Goal: Use online tool/utility: Utilize a website feature to perform a specific function

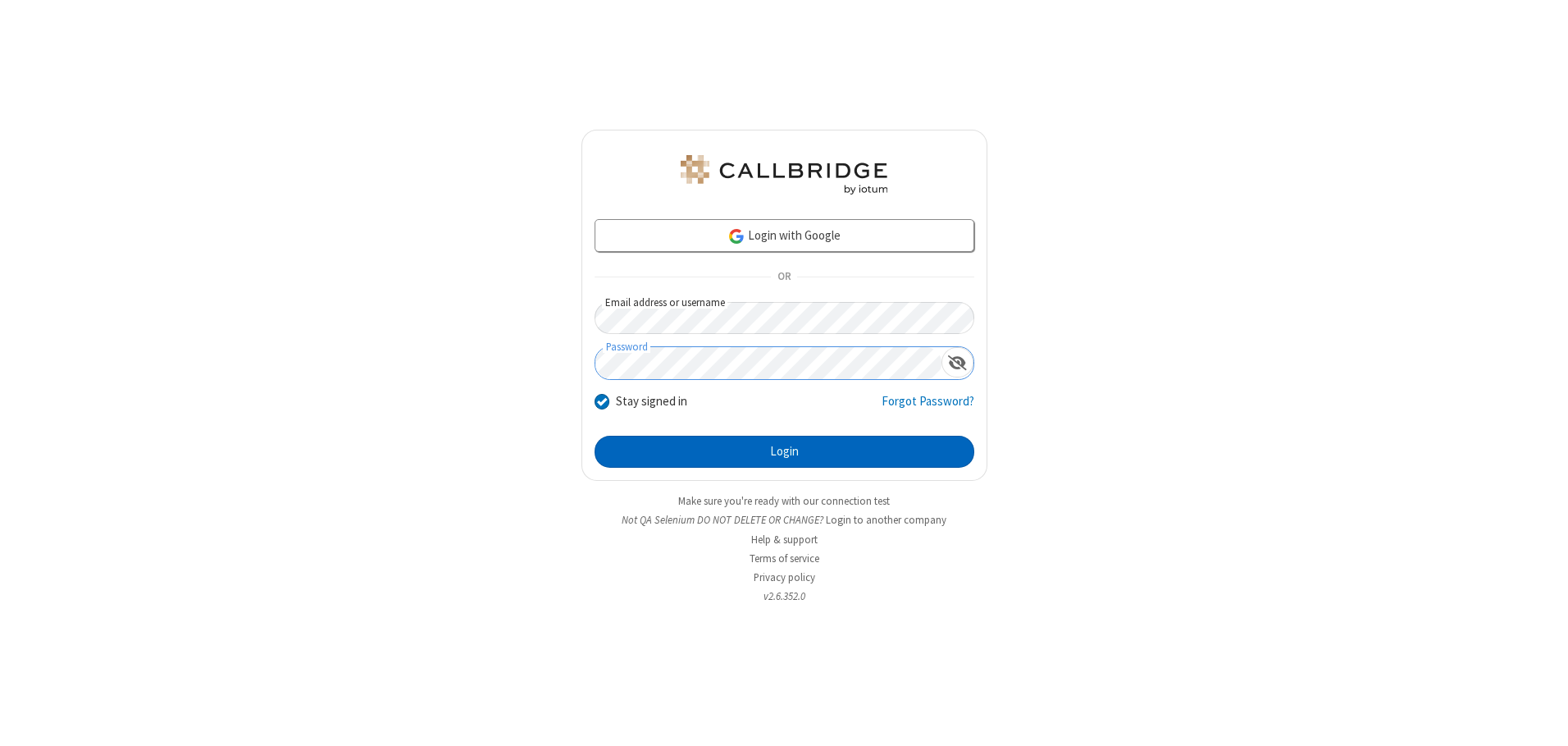
click at [784, 451] on button "Login" at bounding box center [784, 452] width 379 height 33
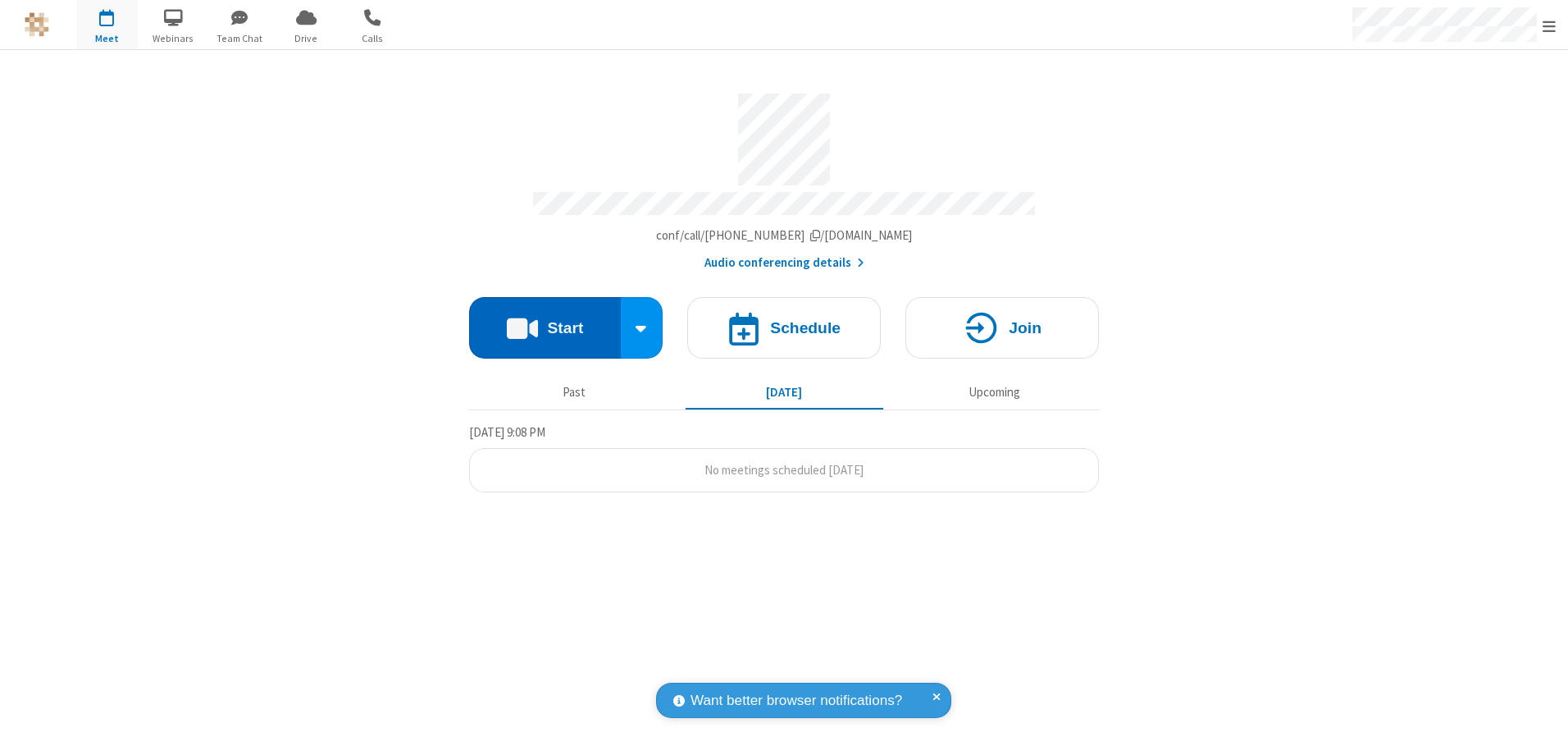
click at [544, 322] on button "Start" at bounding box center [545, 327] width 152 height 62
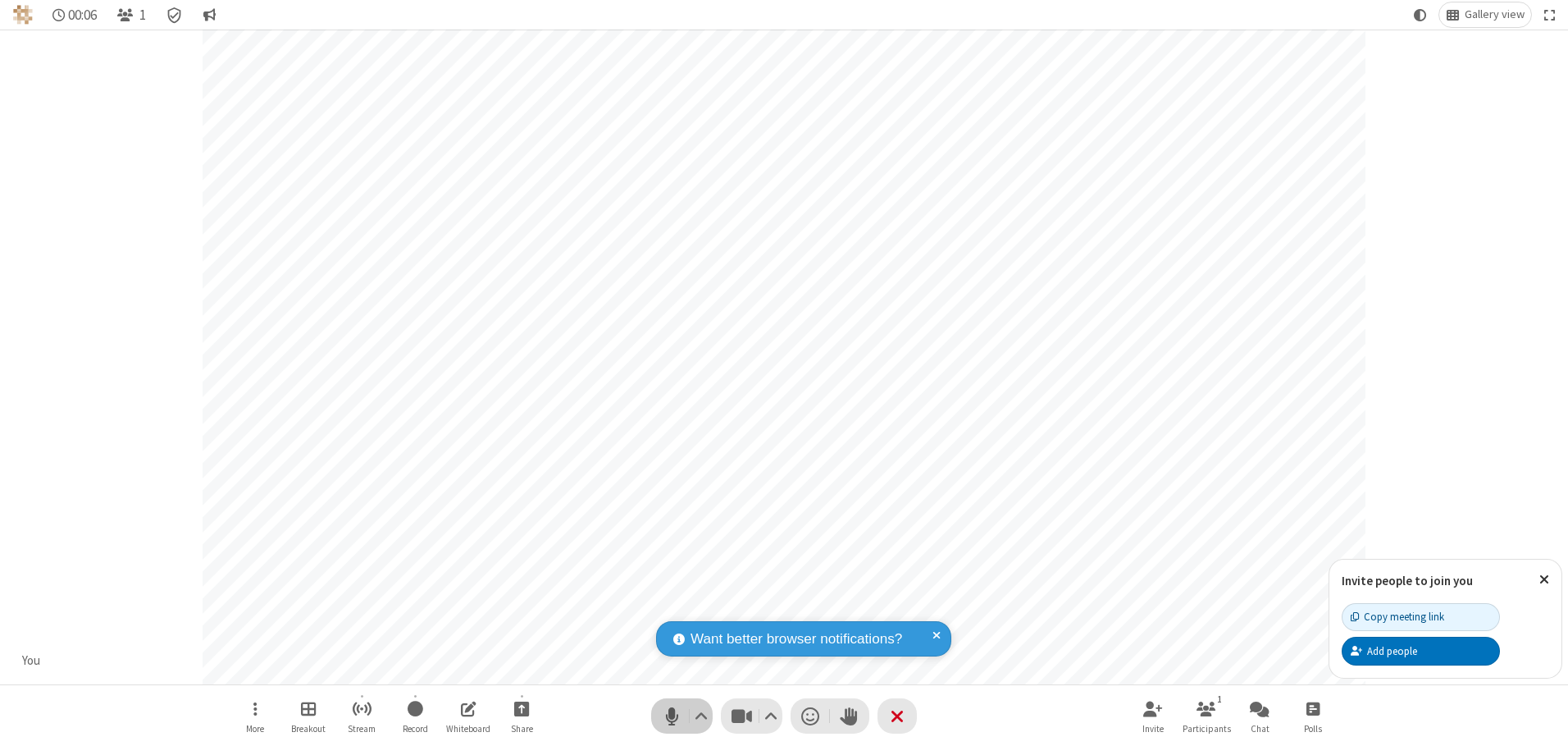
click at [672, 715] on span "Mute (Alt+A)" at bounding box center [672, 715] width 24 height 24
click at [672, 715] on span "Unmute (Alt+A)" at bounding box center [672, 715] width 24 height 24
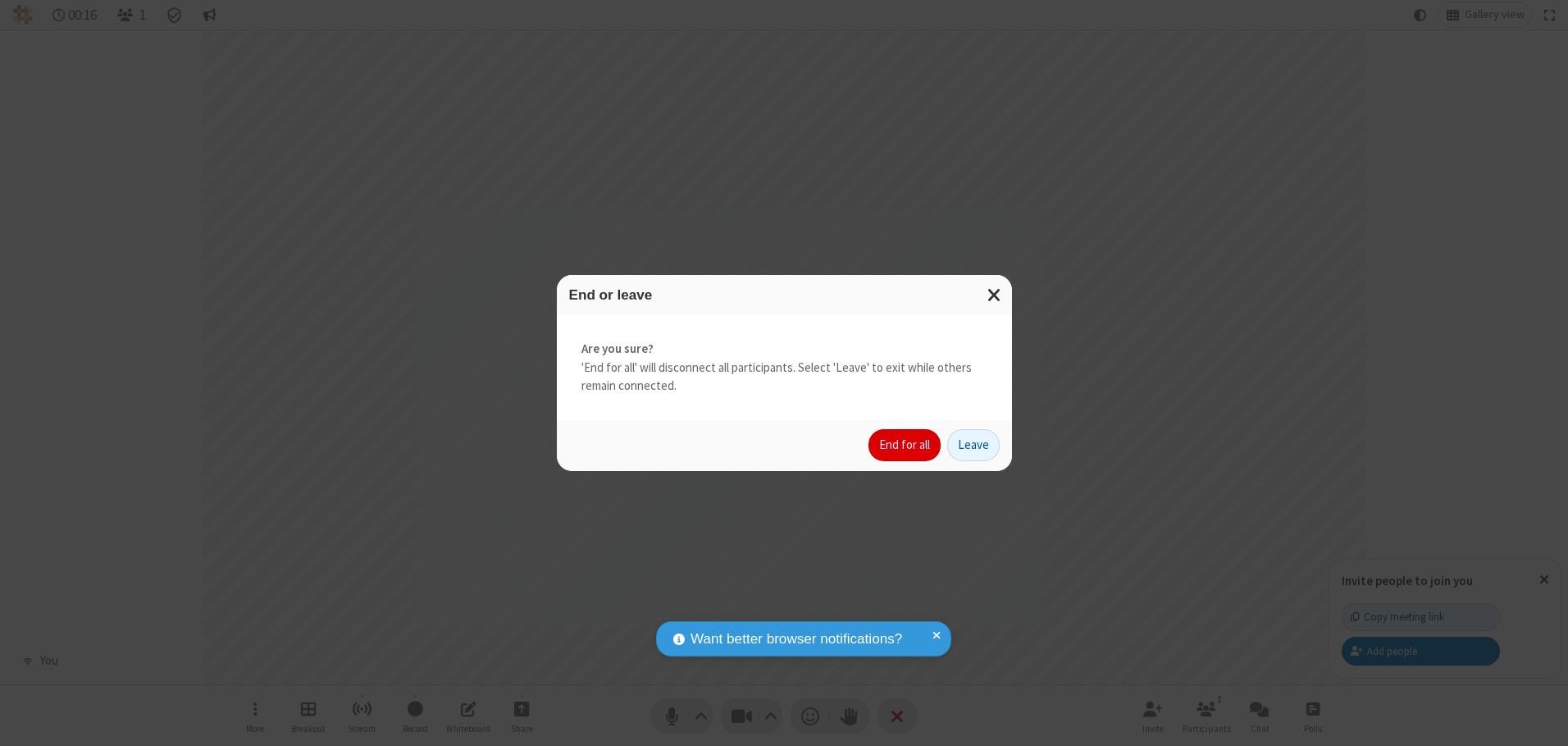
click at [905, 445] on button "End for all" at bounding box center [904, 446] width 72 height 33
